Goal: Task Accomplishment & Management: Manage account settings

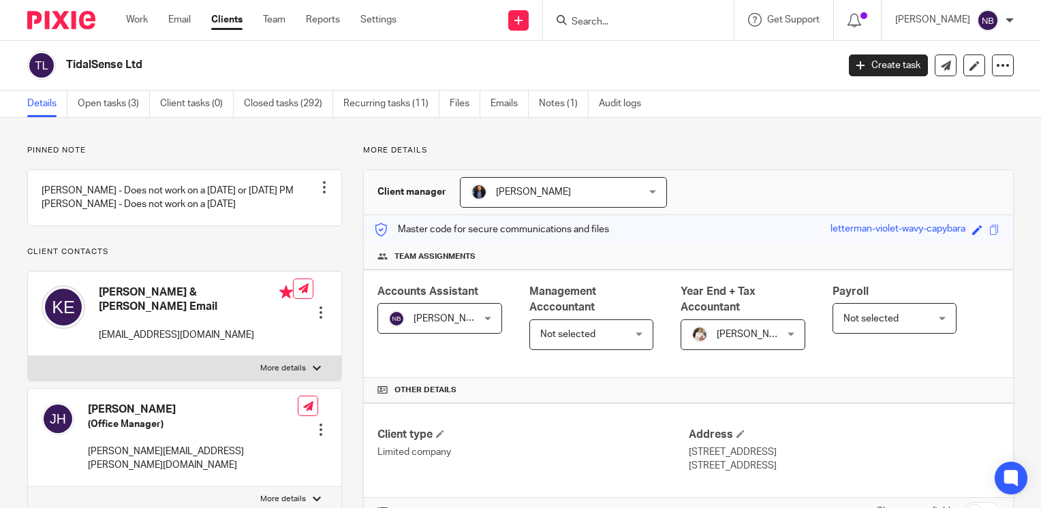
scroll to position [1540, 0]
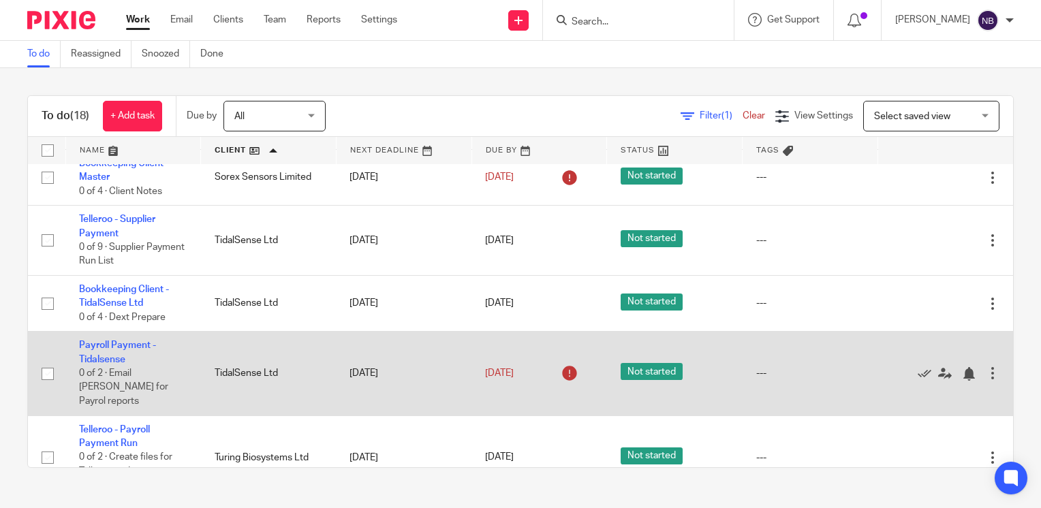
scroll to position [273, 0]
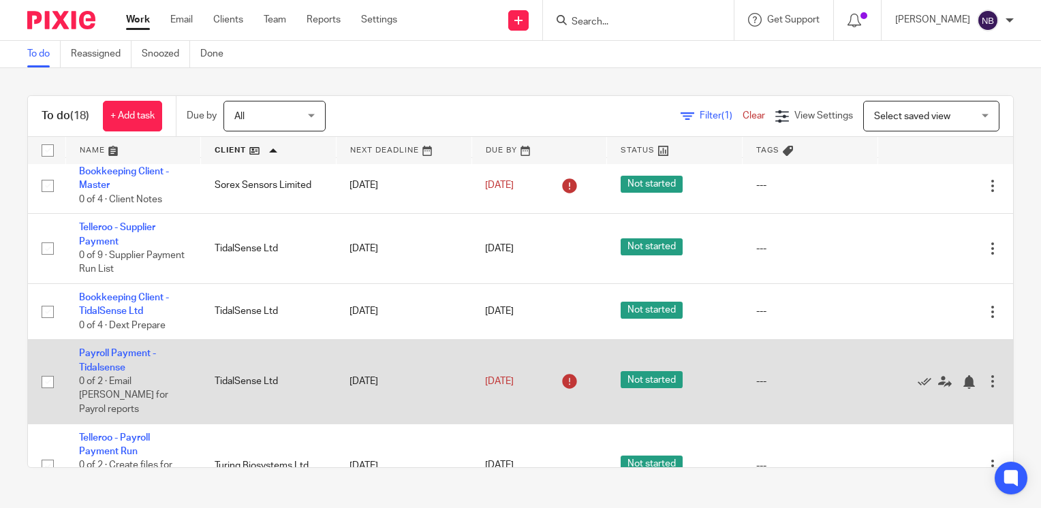
click at [102, 363] on td "Payroll Payment - Tidalsense 0 of 2 · Email Kim for Payrol reports" at bounding box center [133, 382] width 136 height 84
click at [99, 366] on link "Payroll Payment - Tidalsense" at bounding box center [117, 360] width 77 height 23
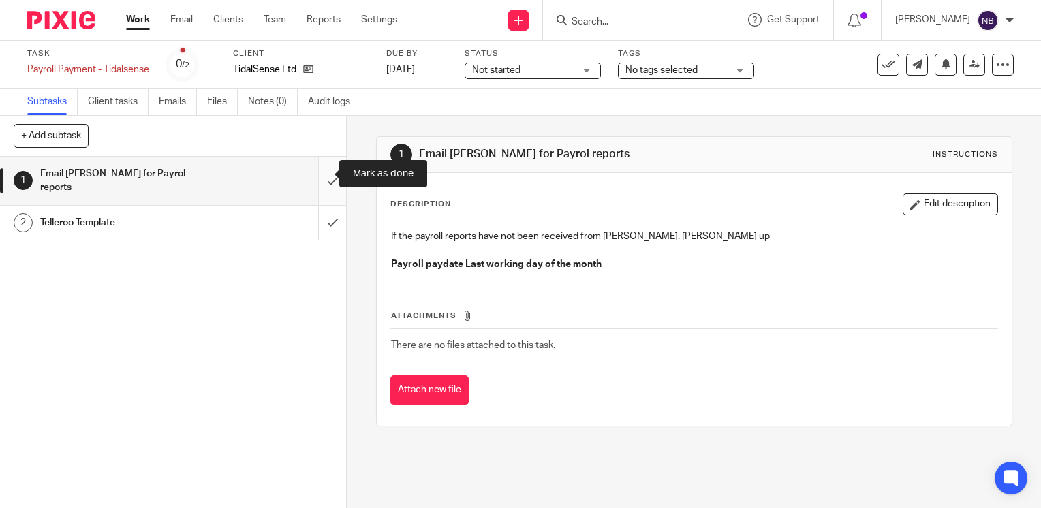
click at [319, 170] on input "submit" at bounding box center [173, 181] width 346 height 48
click at [322, 206] on input "submit" at bounding box center [173, 223] width 346 height 34
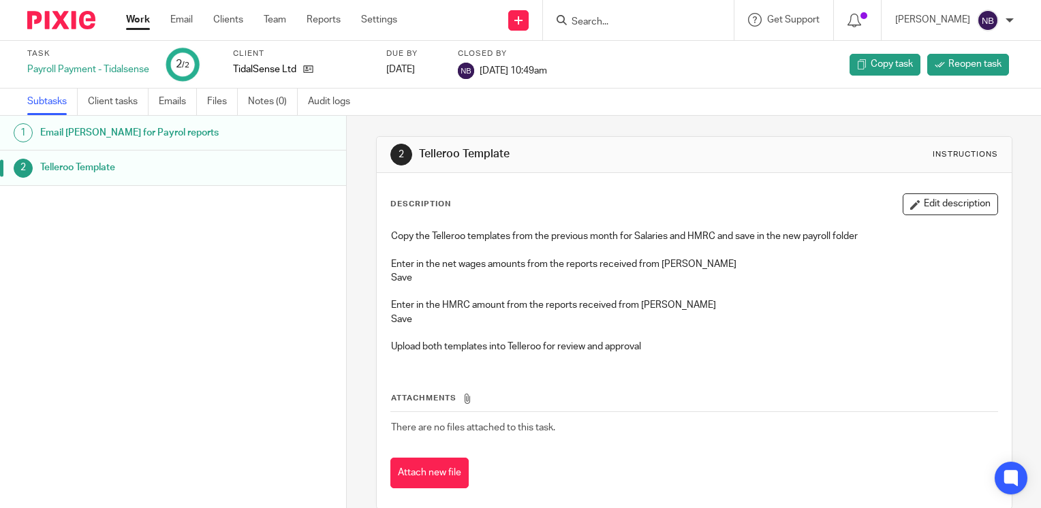
click at [134, 23] on link "Work" at bounding box center [138, 20] width 24 height 14
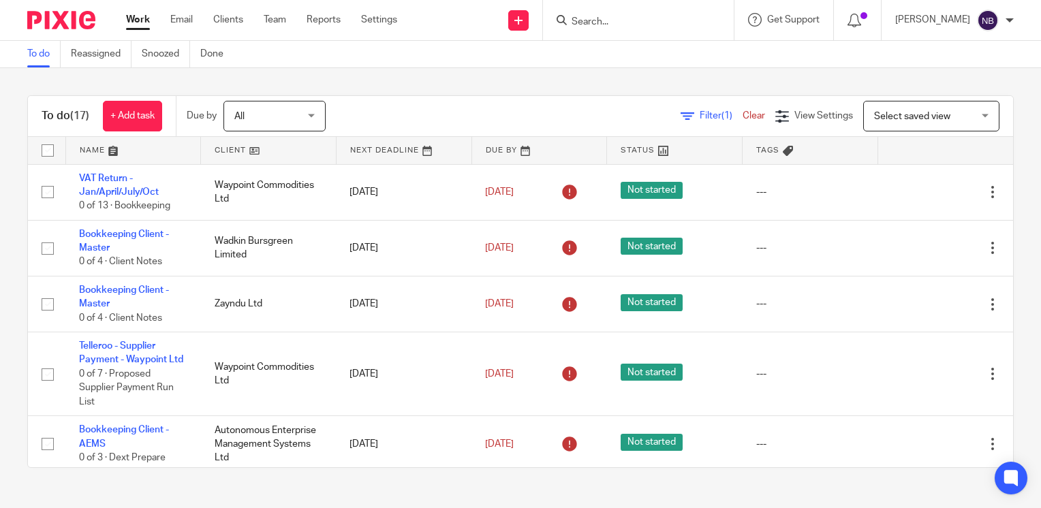
click at [234, 149] on link at bounding box center [268, 150] width 135 height 27
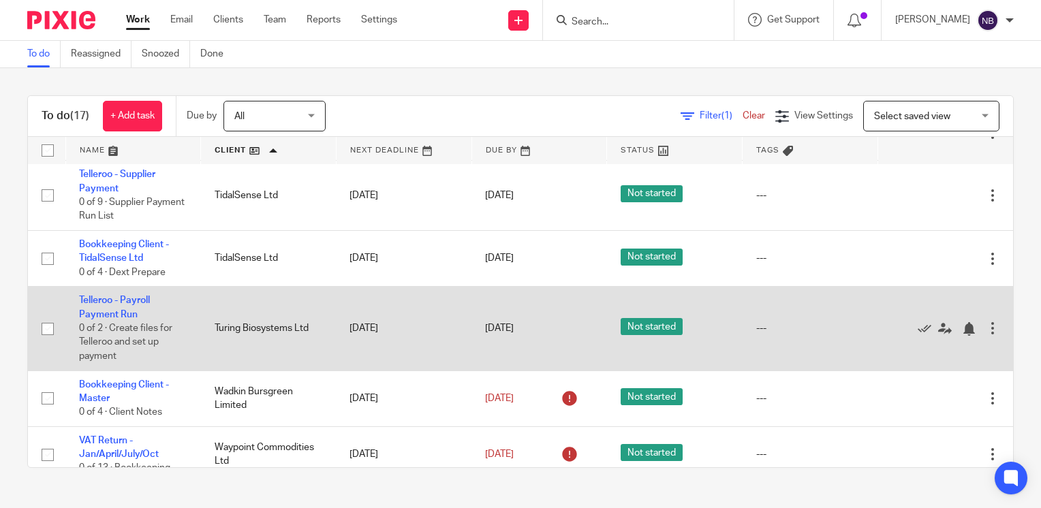
scroll to position [317, 0]
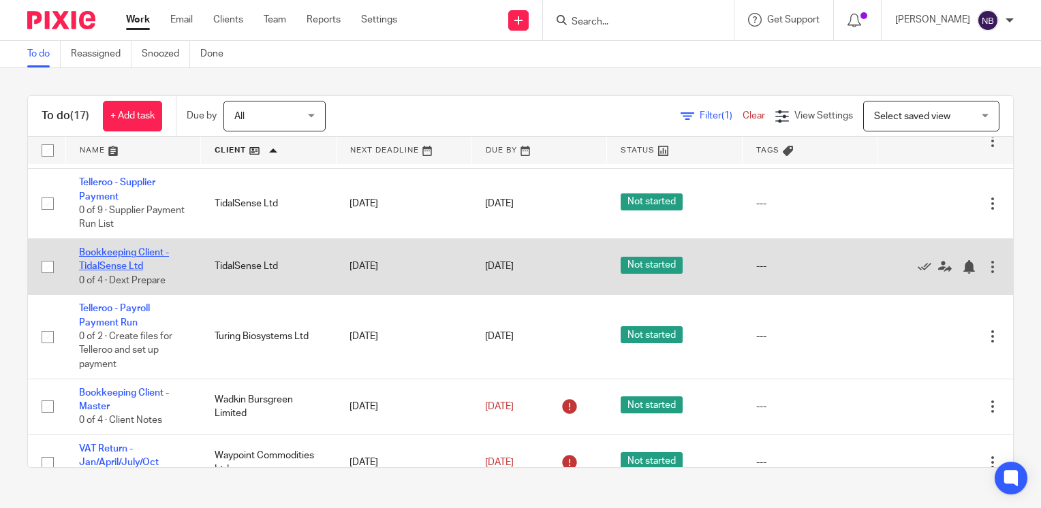
click at [91, 265] on link "Bookkeeping Client - TidalSense Ltd" at bounding box center [124, 259] width 90 height 23
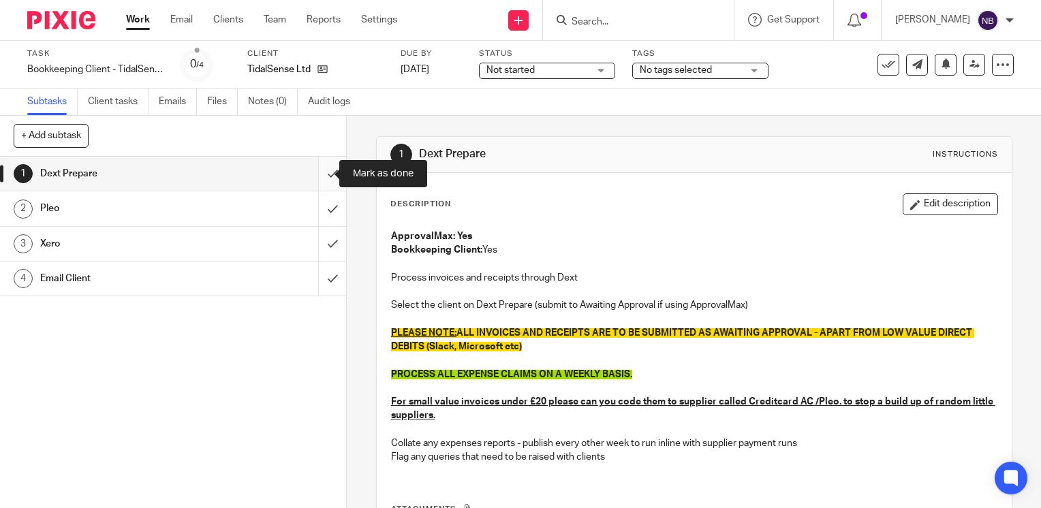
click at [320, 174] on input "submit" at bounding box center [173, 174] width 346 height 34
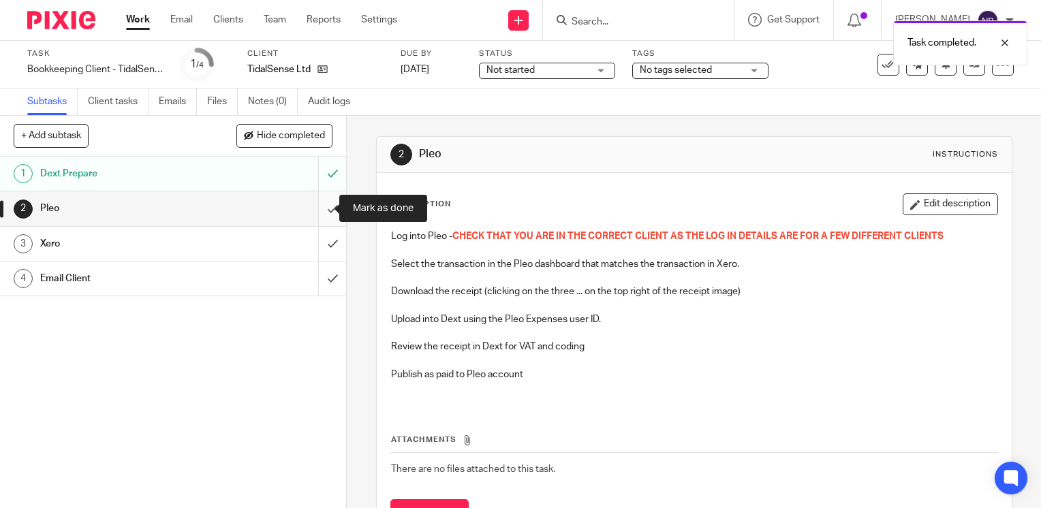
click at [320, 211] on input "submit" at bounding box center [173, 208] width 346 height 34
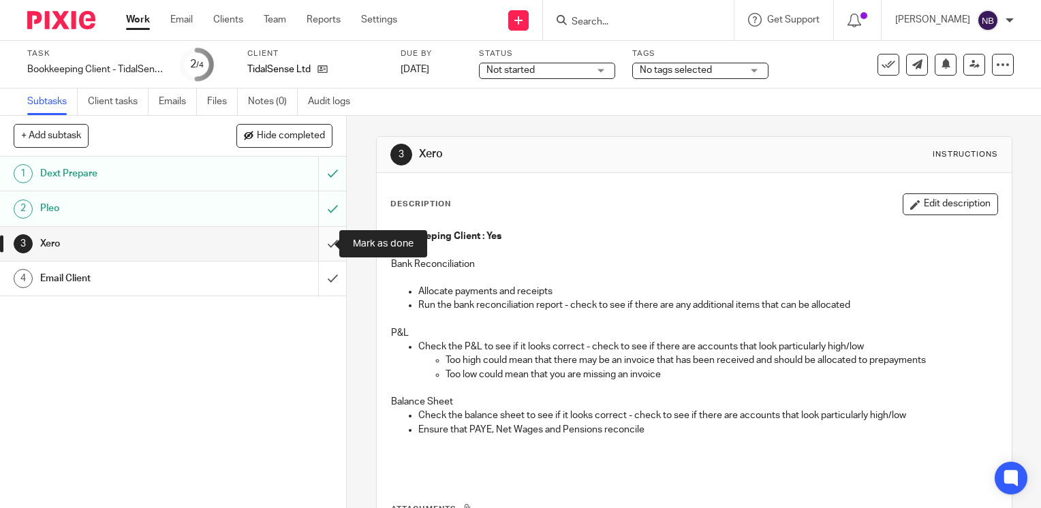
click at [322, 232] on input "submit" at bounding box center [173, 244] width 346 height 34
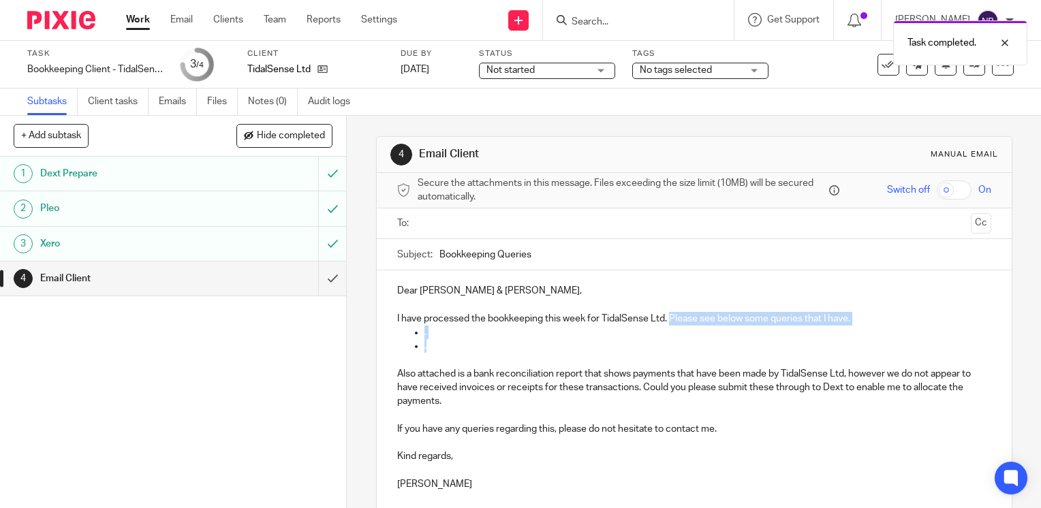
drag, startPoint x: 434, startPoint y: 349, endPoint x: 666, endPoint y: 320, distance: 233.5
click at [666, 320] on div "Dear Kim & Jonathan, I have processed the bookkeeping this week for TidalSense …" at bounding box center [694, 385] width 635 height 231
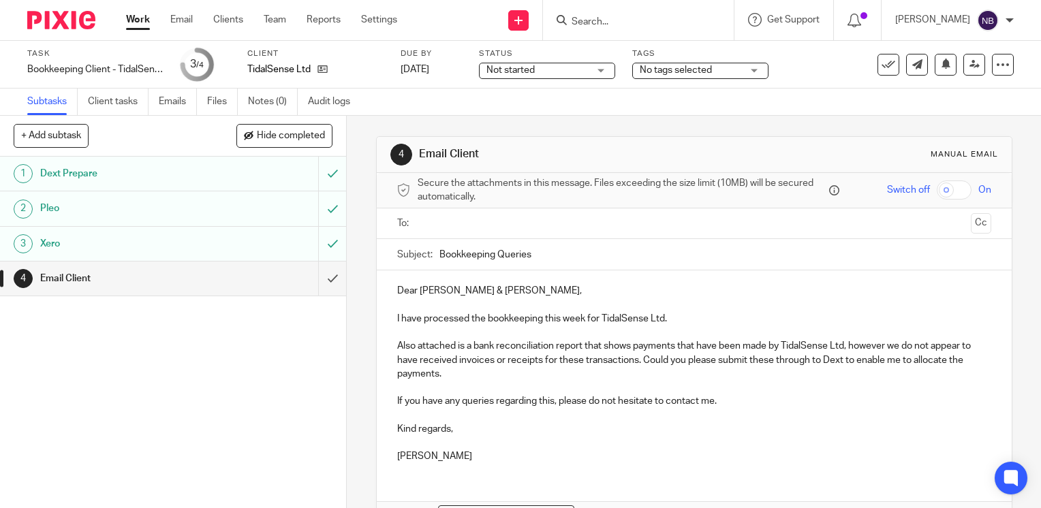
click at [468, 222] on input "text" at bounding box center [693, 224] width 542 height 16
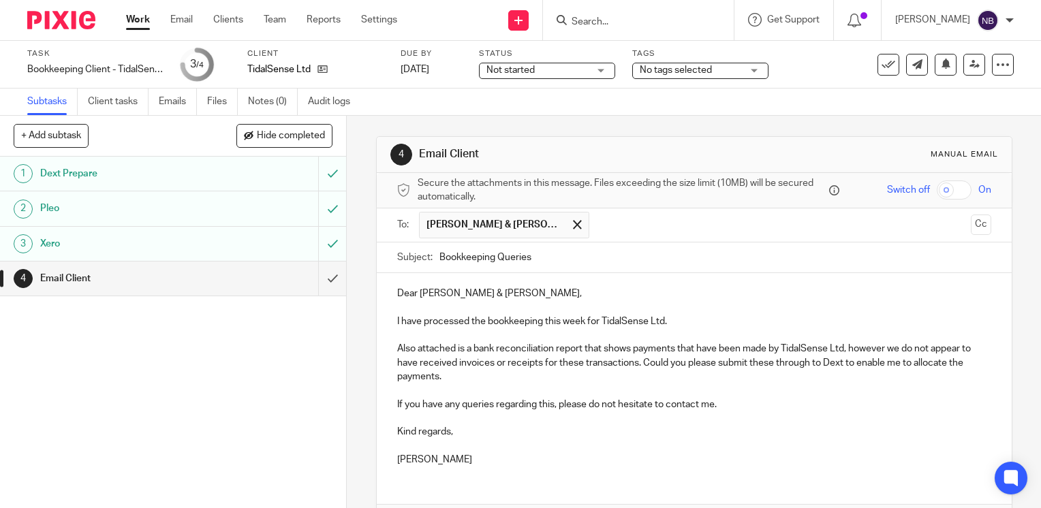
click at [752, 391] on p at bounding box center [694, 391] width 594 height 14
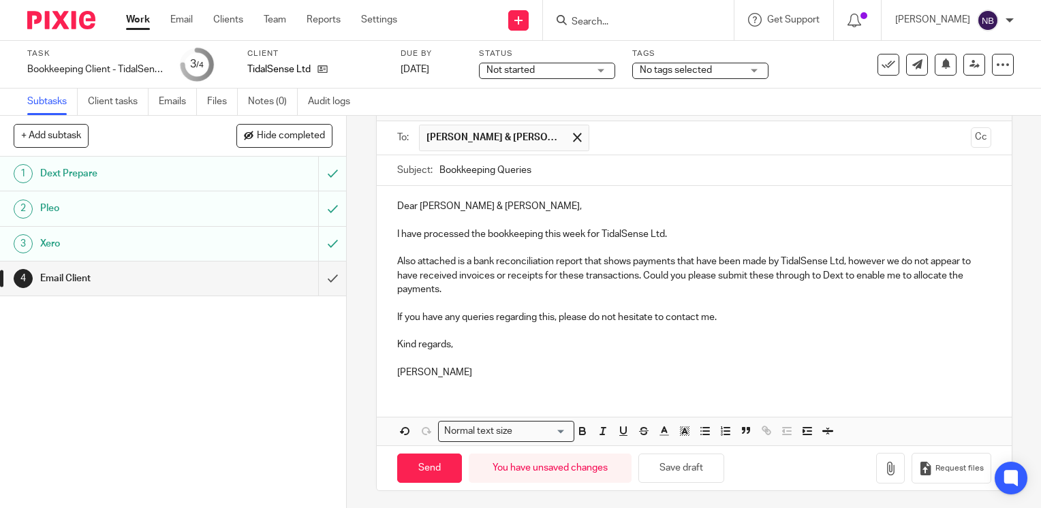
scroll to position [88, 0]
click at [884, 470] on icon "button" at bounding box center [891, 468] width 14 height 14
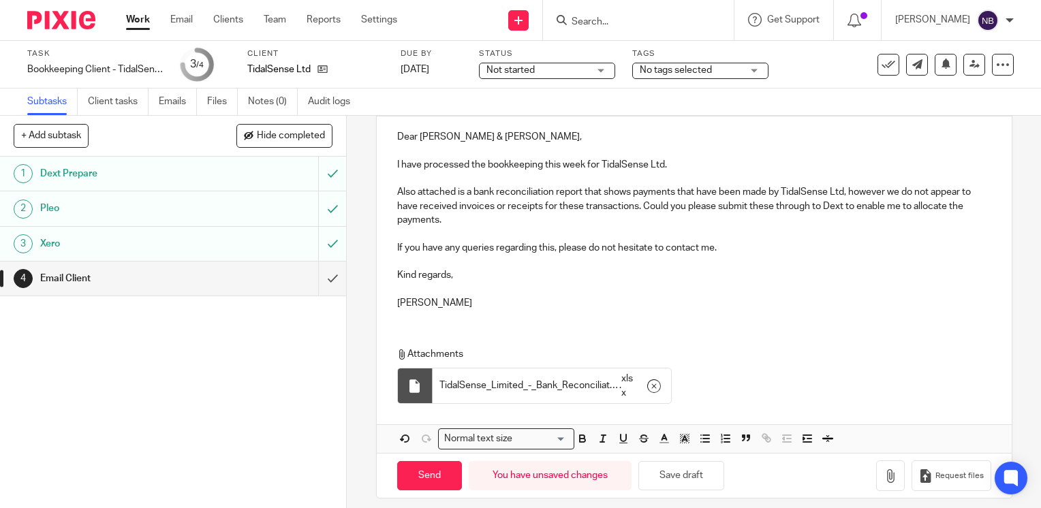
scroll to position [165, 0]
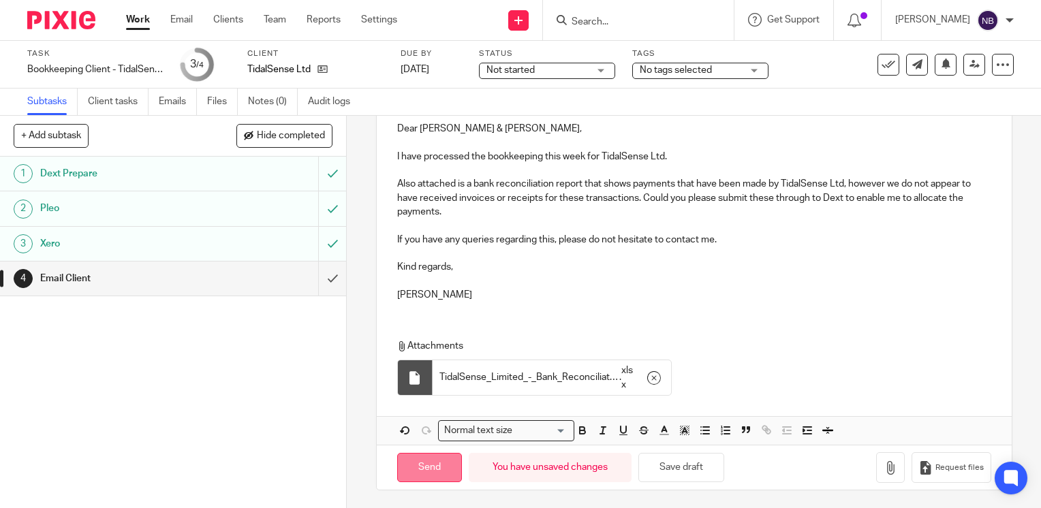
click at [409, 466] on input "Send" at bounding box center [429, 467] width 65 height 29
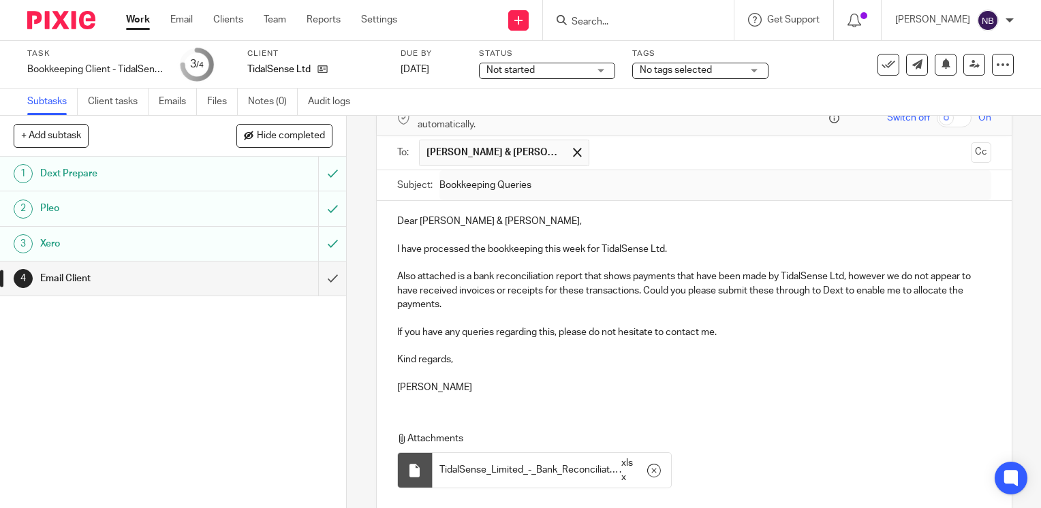
type input "Sent"
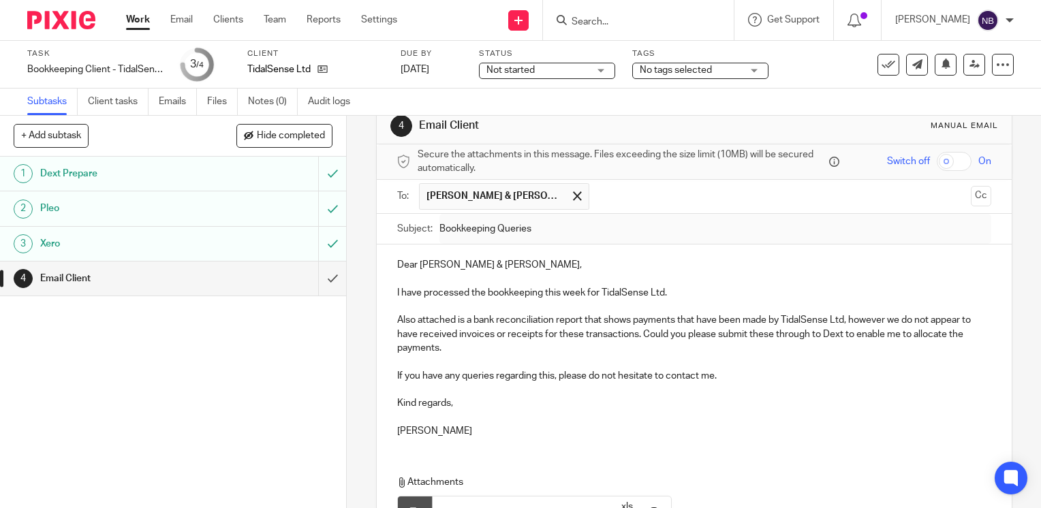
scroll to position [5, 0]
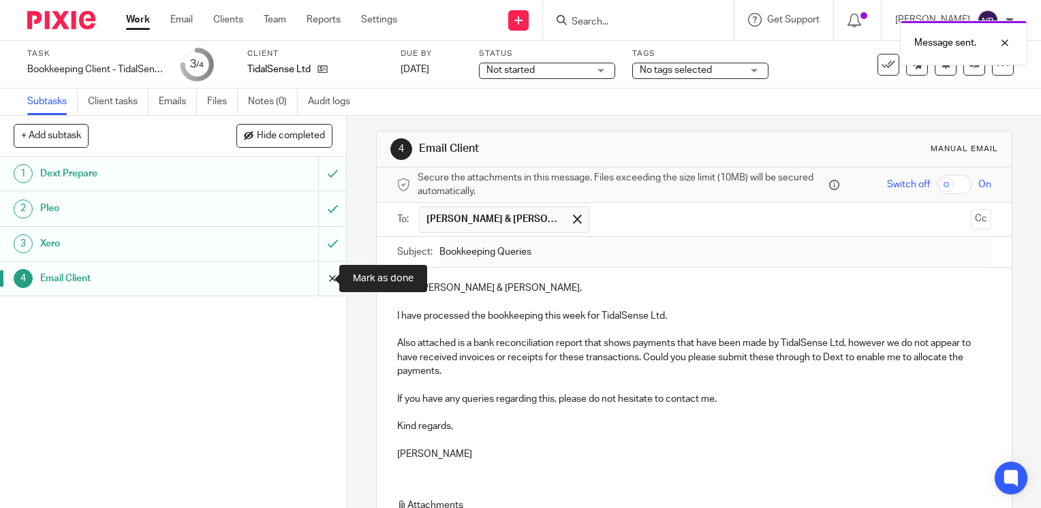
click at [316, 276] on input "submit" at bounding box center [173, 279] width 346 height 34
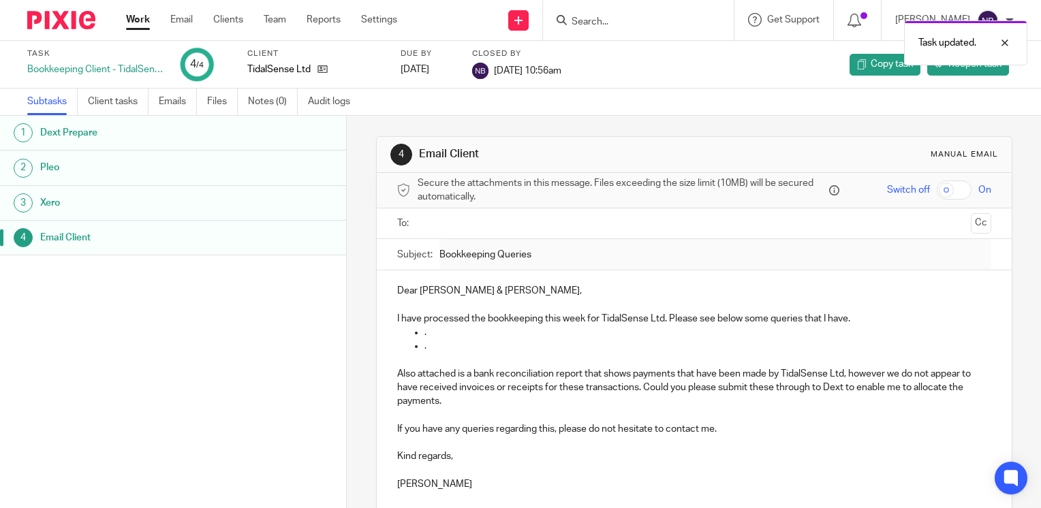
click at [127, 18] on link "Work" at bounding box center [138, 20] width 24 height 14
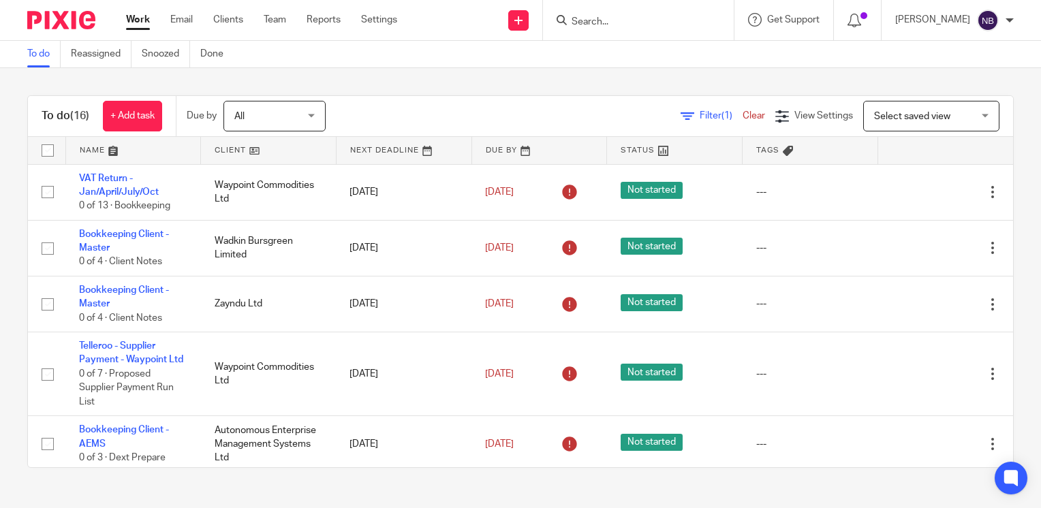
click at [213, 149] on link at bounding box center [268, 150] width 135 height 27
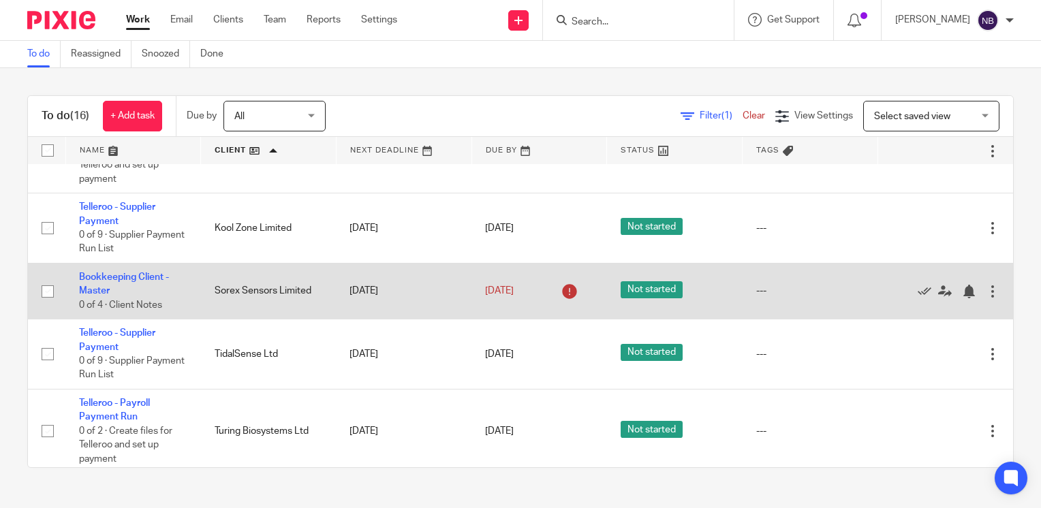
scroll to position [136, 0]
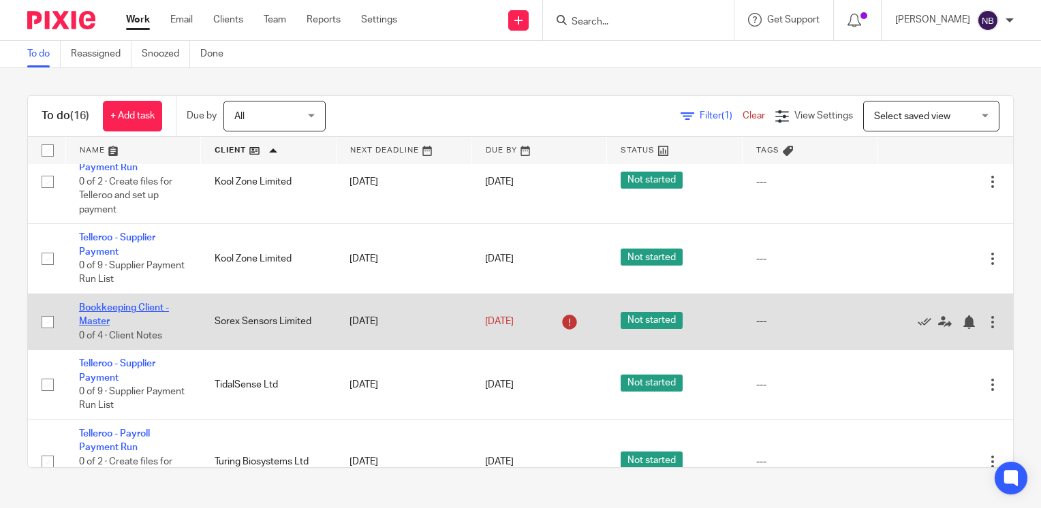
click at [123, 306] on link "Bookkeeping Client - Master" at bounding box center [124, 314] width 90 height 23
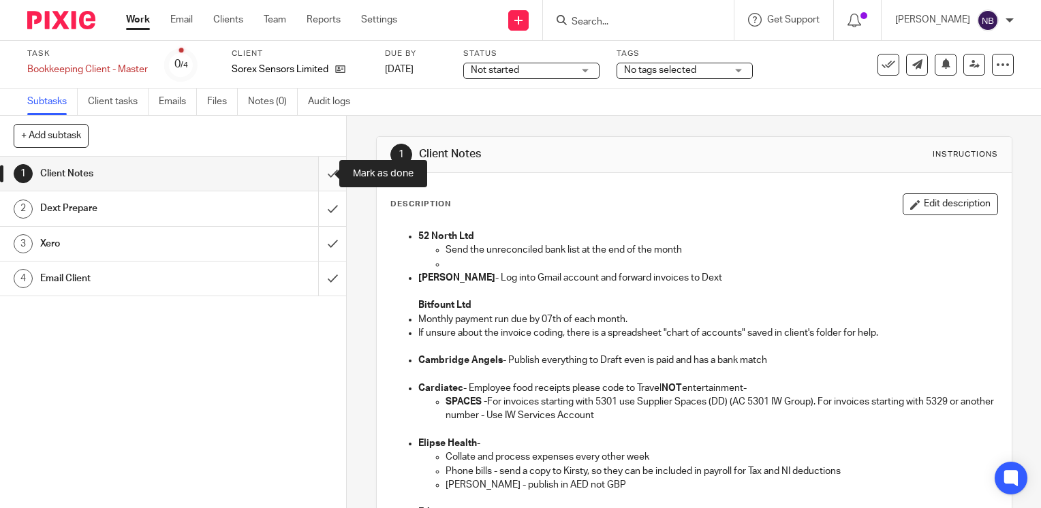
click at [322, 178] on input "submit" at bounding box center [173, 174] width 346 height 34
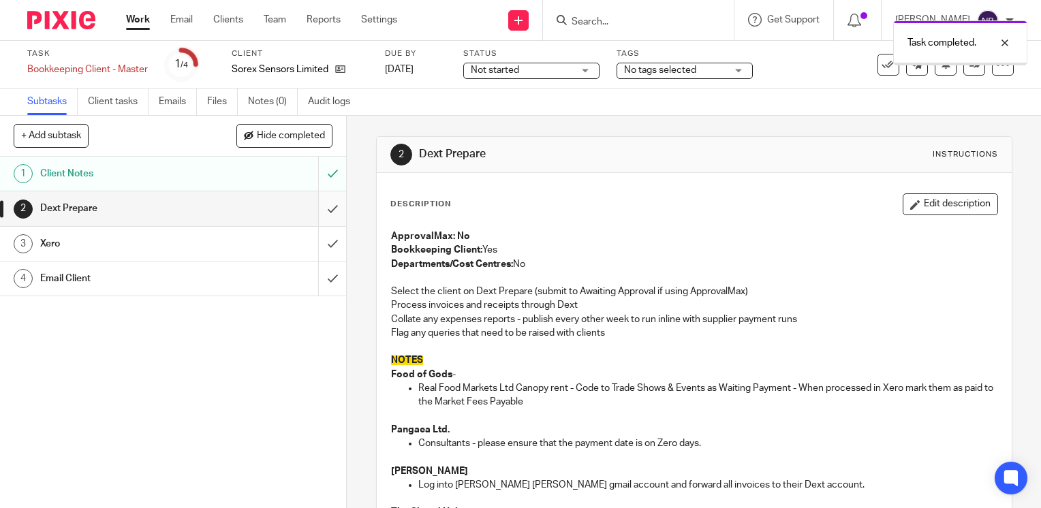
click at [322, 204] on input "submit" at bounding box center [173, 208] width 346 height 34
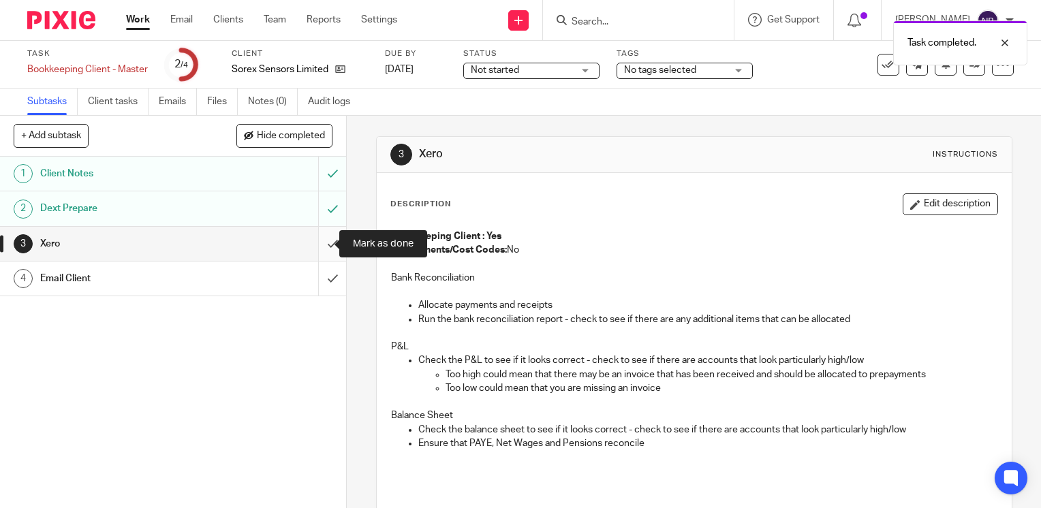
click at [318, 247] on input "submit" at bounding box center [173, 244] width 346 height 34
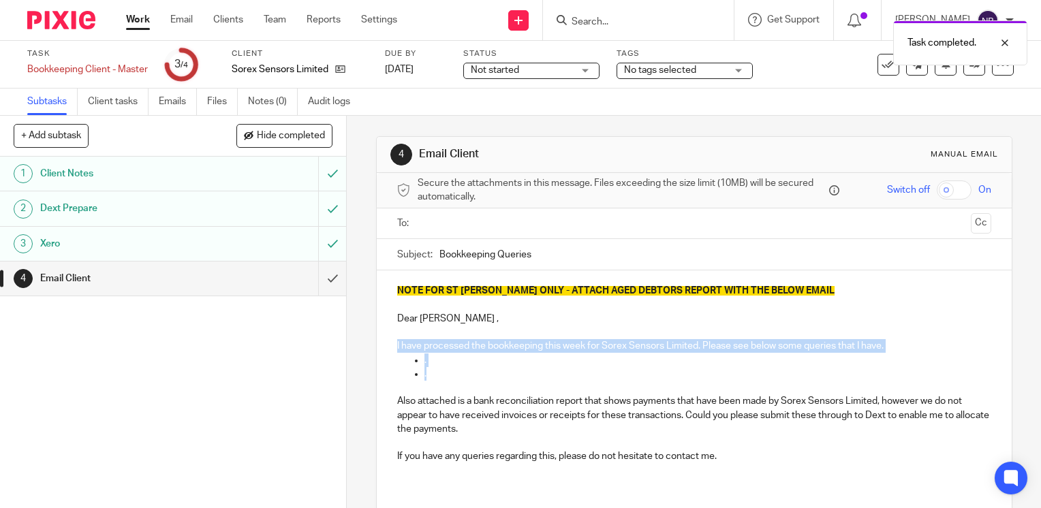
drag, startPoint x: 433, startPoint y: 379, endPoint x: 382, endPoint y: 347, distance: 60.9
click at [382, 347] on div "NOTE FOR ST JOHN ONLY - ATTACH AGED DEBTORS REPORT WITH THE BELOW EMAIL Dear An…" at bounding box center [694, 378] width 635 height 217
click at [476, 372] on p "." at bounding box center [707, 374] width 567 height 14
click at [441, 375] on p "." at bounding box center [707, 374] width 567 height 14
click at [414, 373] on ul "." at bounding box center [694, 374] width 594 height 14
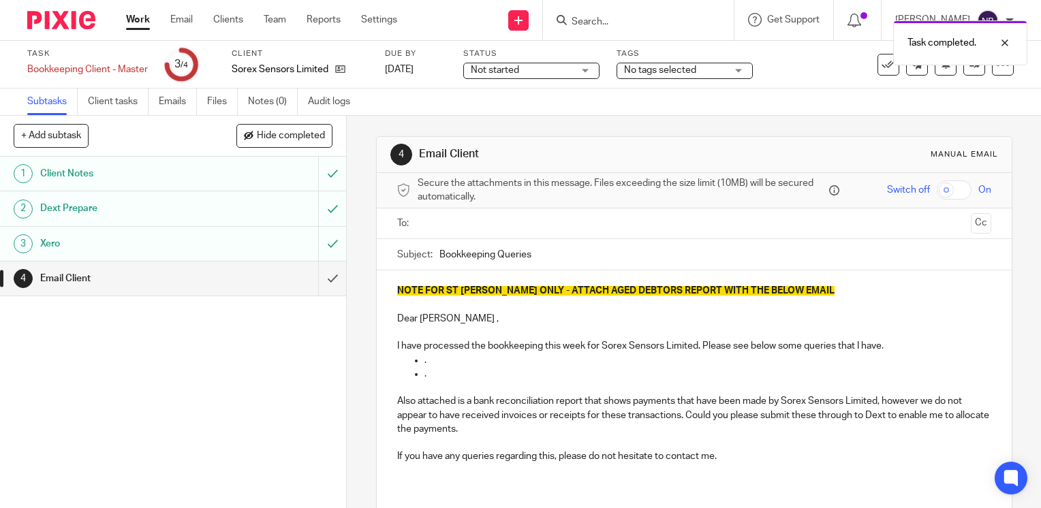
click at [633, 386] on p at bounding box center [694, 388] width 594 height 14
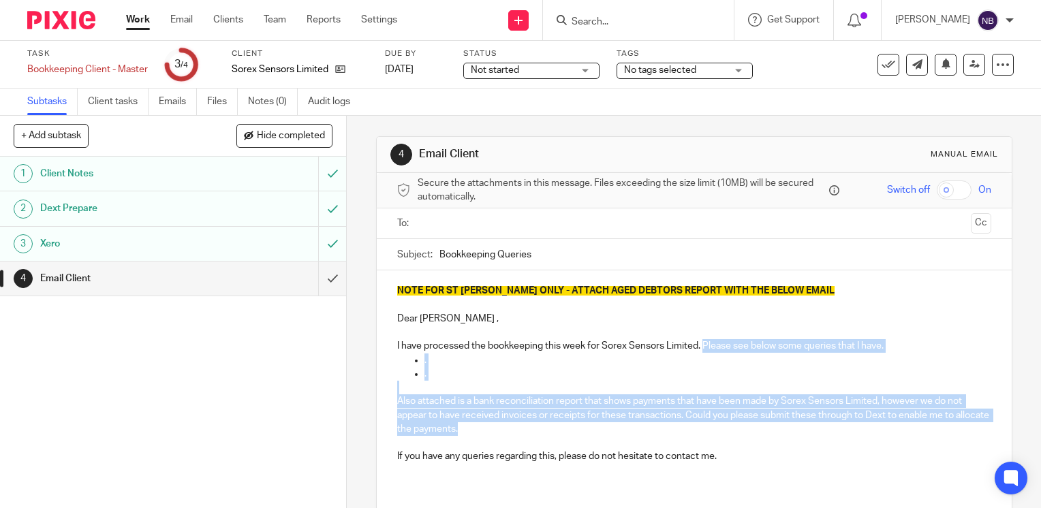
drag, startPoint x: 492, startPoint y: 432, endPoint x: 700, endPoint y: 347, distance: 224.3
click at [700, 347] on div "NOTE FOR ST JOHN ONLY - ATTACH AGED DEBTORS REPORT WITH THE BELOW EMAIL Dear An…" at bounding box center [694, 378] width 635 height 217
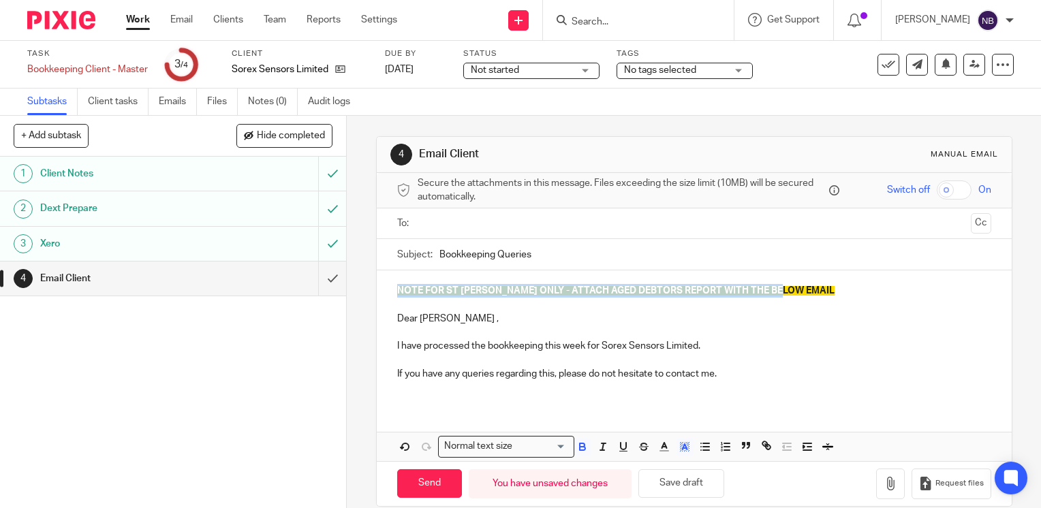
drag, startPoint x: 798, startPoint y: 293, endPoint x: 389, endPoint y: 290, distance: 408.8
click at [389, 290] on div "NOTE FOR ST JOHN ONLY - ATTACH AGED DEBTORS REPORT WITH THE BELOW EMAIL Dear An…" at bounding box center [694, 337] width 635 height 134
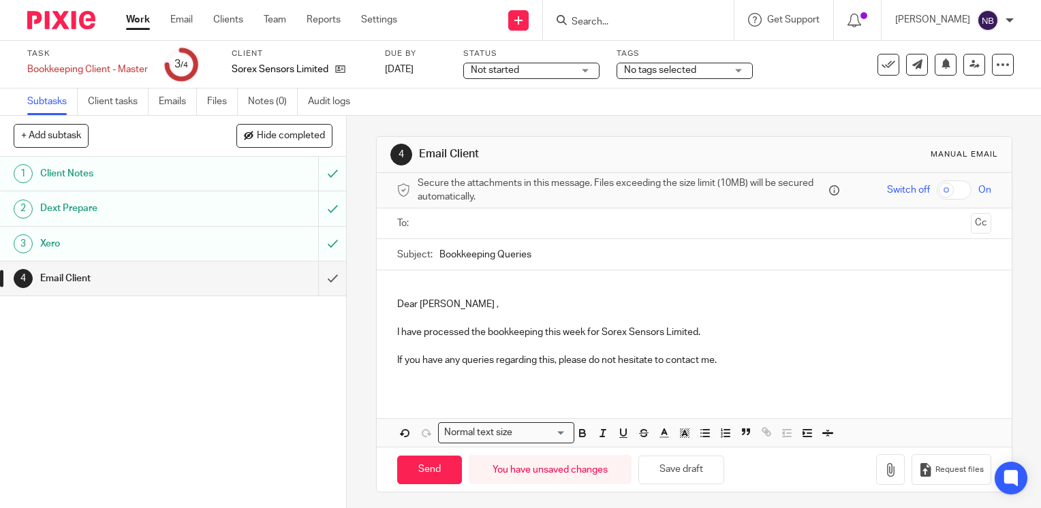
click at [422, 229] on input "text" at bounding box center [693, 224] width 542 height 16
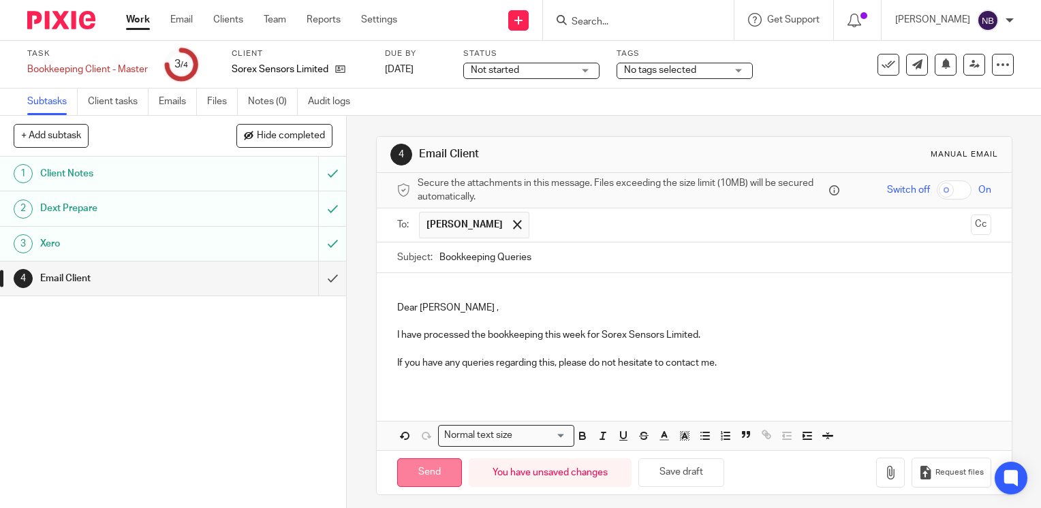
click at [425, 469] on input "Send" at bounding box center [429, 473] width 65 height 29
type input "Sent"
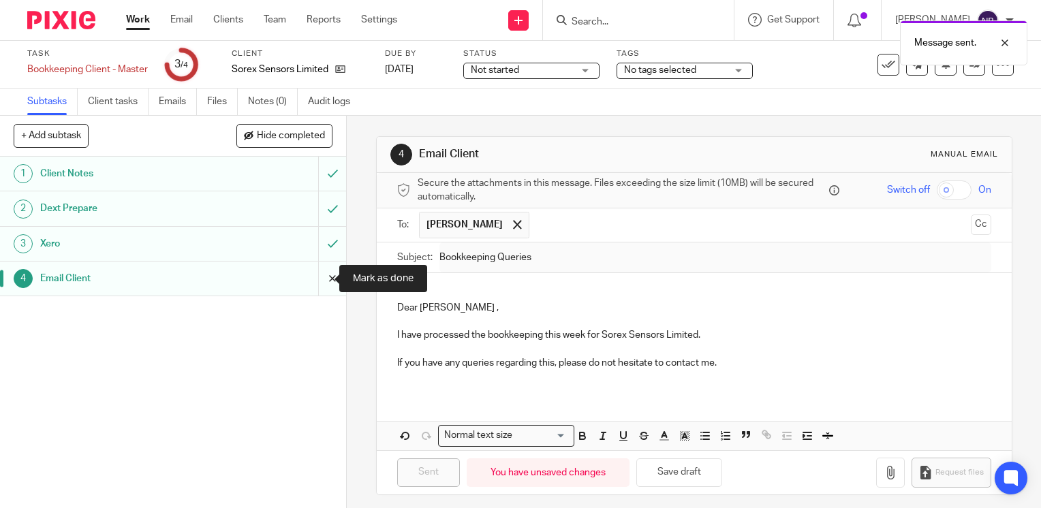
click at [313, 277] on input "submit" at bounding box center [173, 279] width 346 height 34
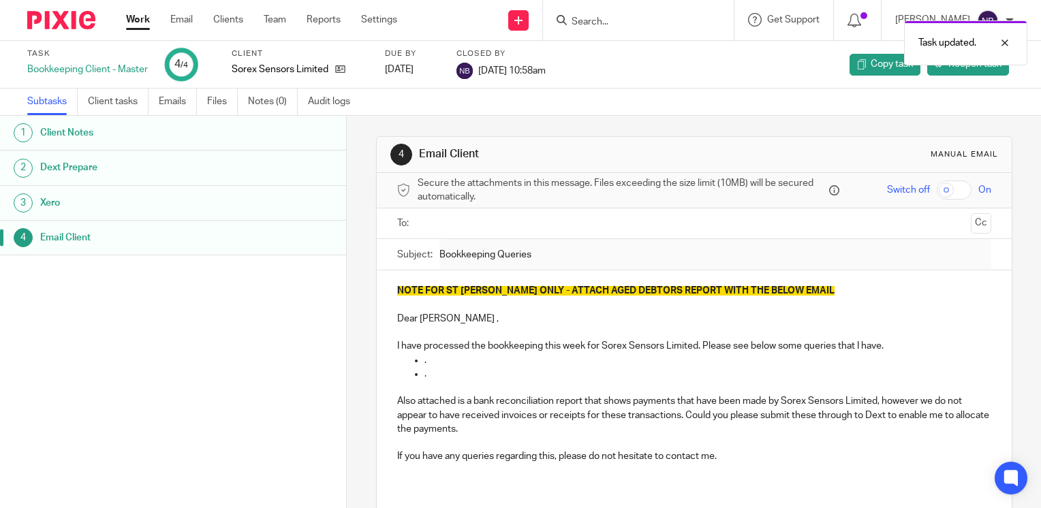
click at [131, 23] on link "Work" at bounding box center [138, 20] width 24 height 14
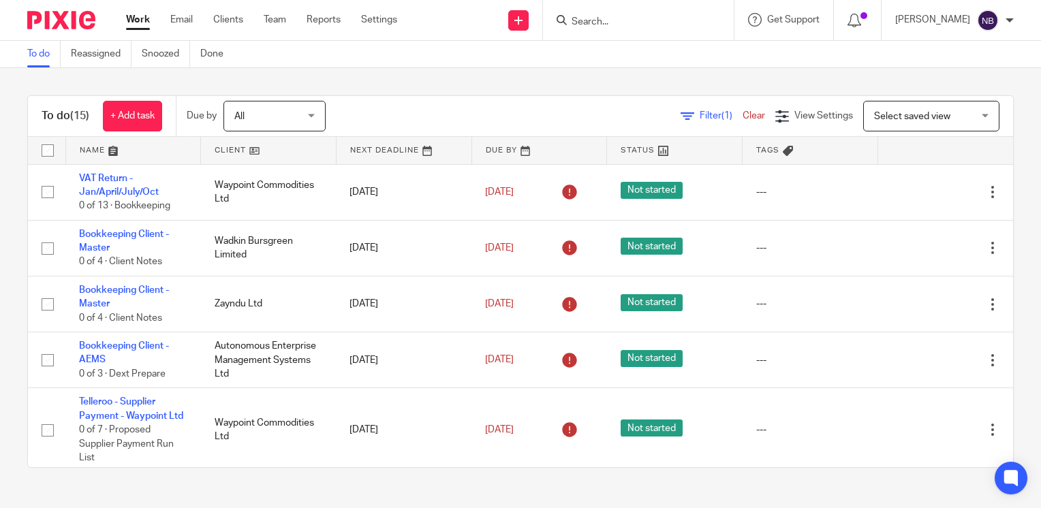
click at [230, 144] on link at bounding box center [268, 150] width 135 height 27
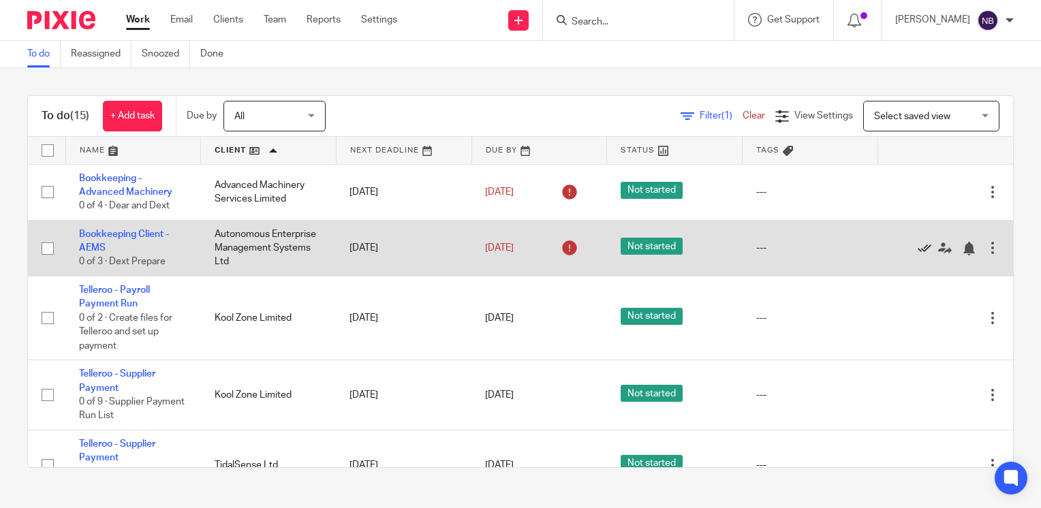
click at [918, 244] on icon at bounding box center [925, 249] width 14 height 14
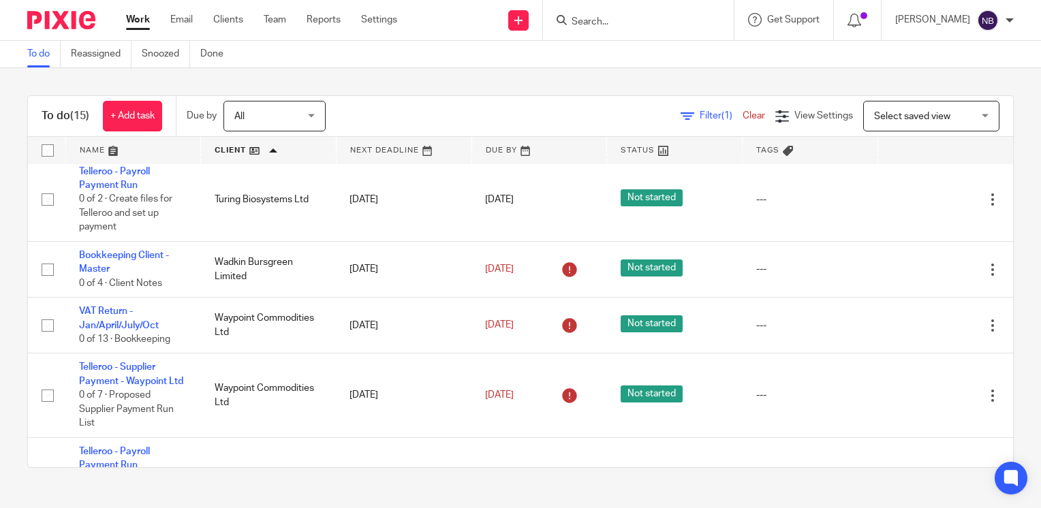
scroll to position [285, 0]
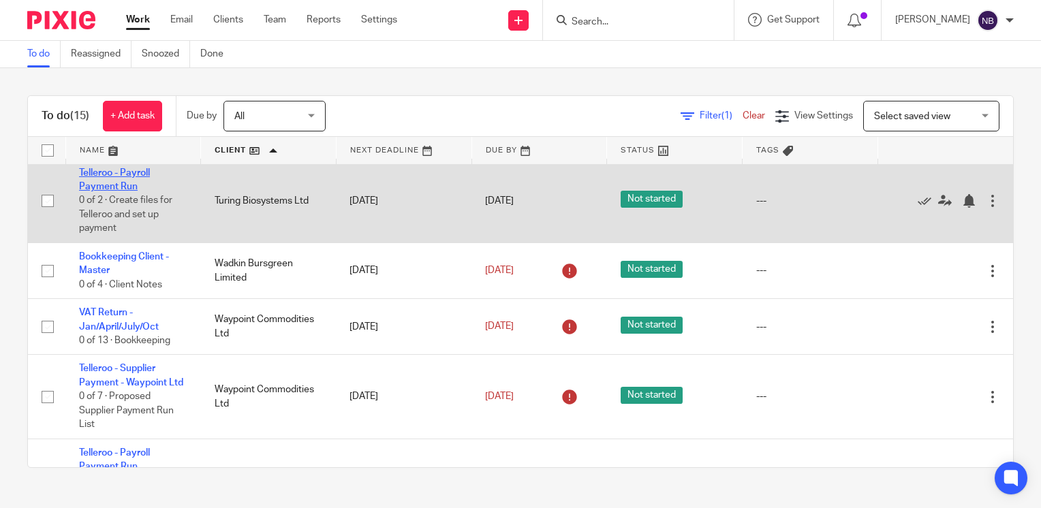
click at [99, 178] on link "Telleroo - Payroll Payment Run" at bounding box center [114, 179] width 71 height 23
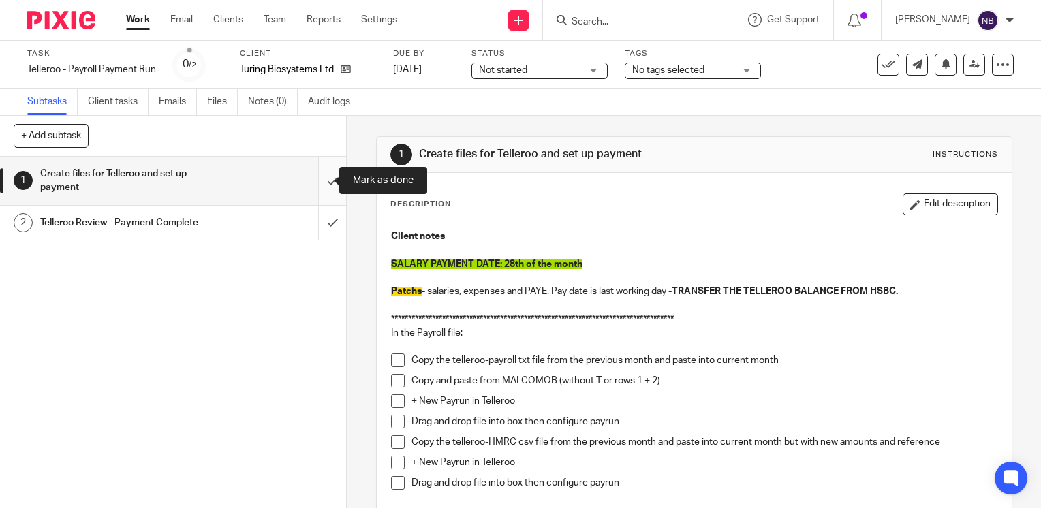
click at [312, 176] on input "submit" at bounding box center [173, 181] width 346 height 48
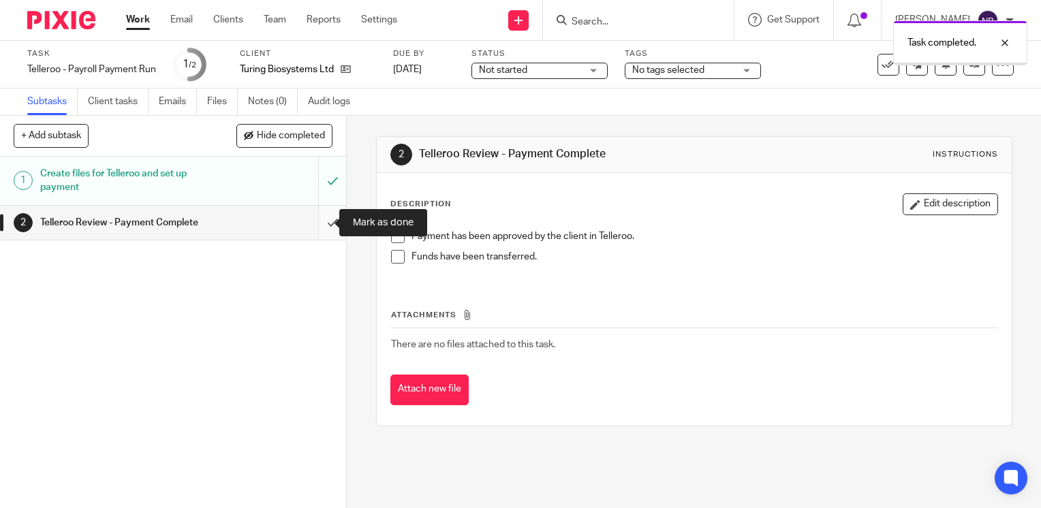
click at [319, 222] on input "submit" at bounding box center [173, 223] width 346 height 34
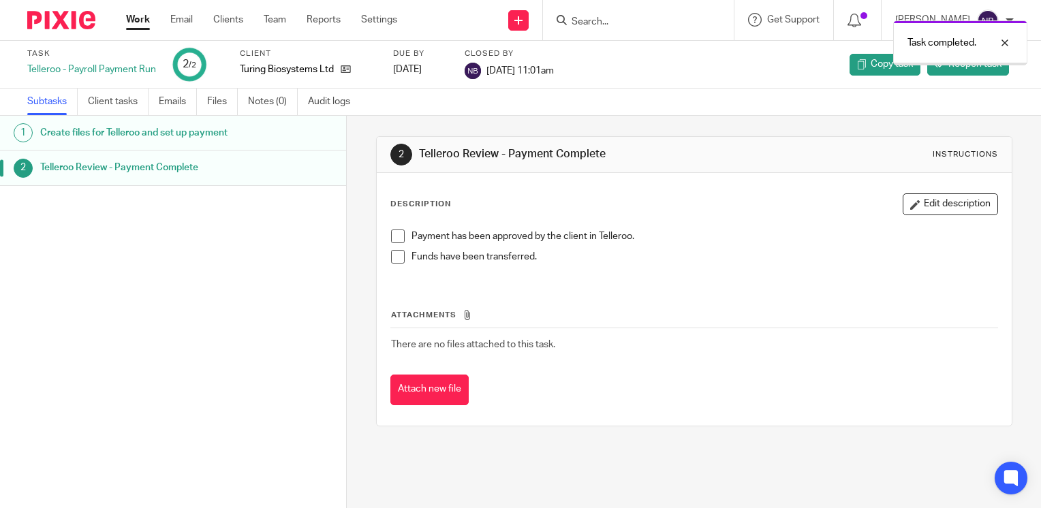
click at [140, 23] on link "Work" at bounding box center [138, 20] width 24 height 14
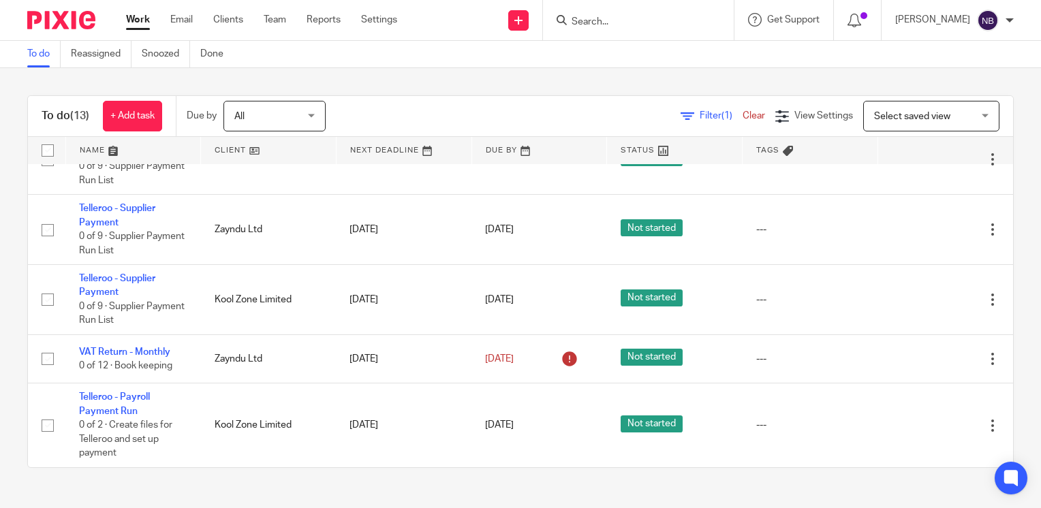
scroll to position [590, 0]
click at [235, 150] on link at bounding box center [268, 150] width 135 height 27
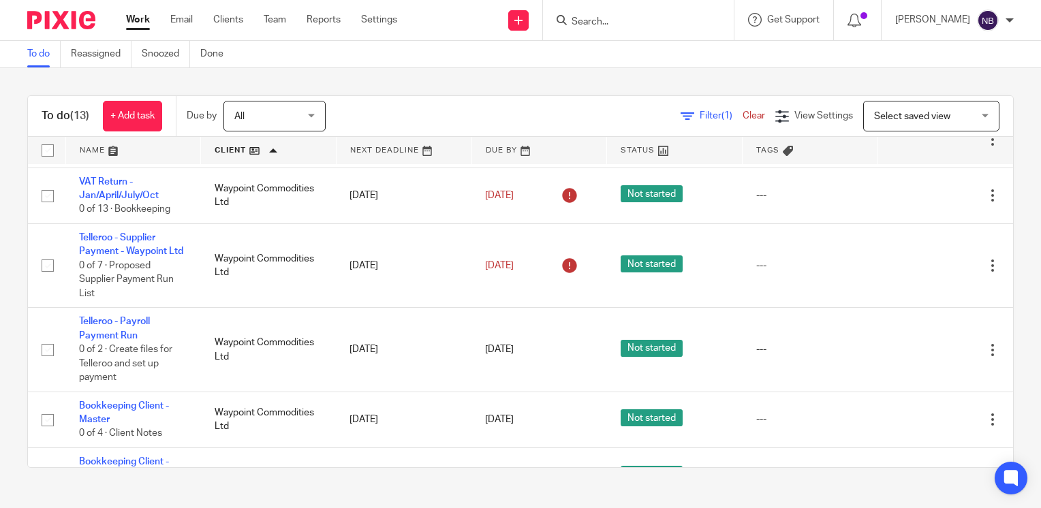
scroll to position [338, 0]
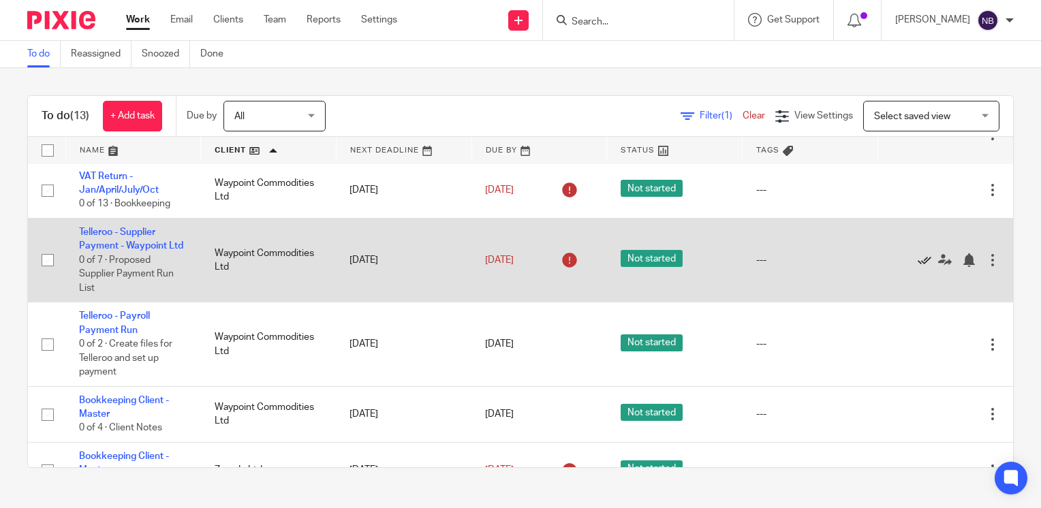
click at [918, 267] on icon at bounding box center [925, 260] width 14 height 14
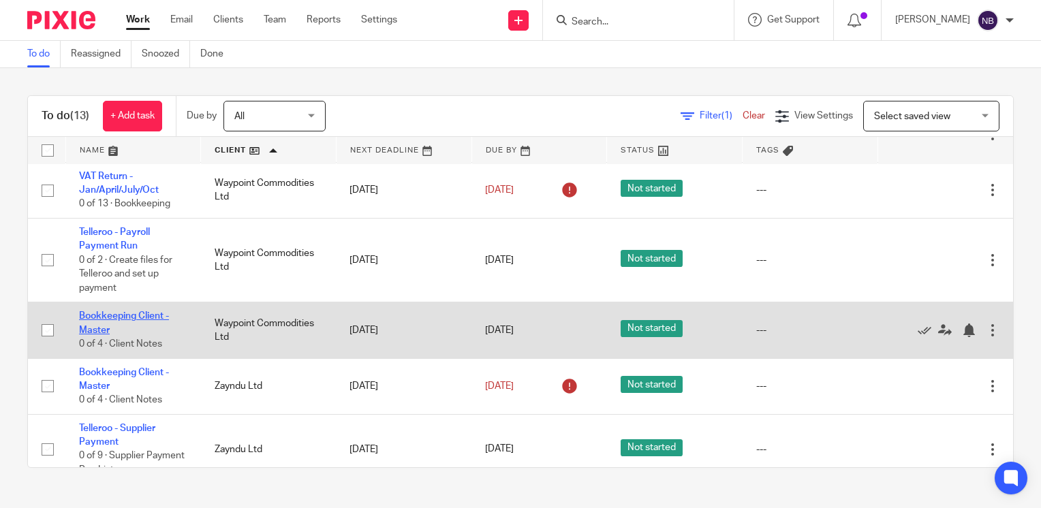
click at [120, 319] on link "Bookkeeping Client - Master" at bounding box center [124, 322] width 90 height 23
